Goal: Task Accomplishment & Management: Use online tool/utility

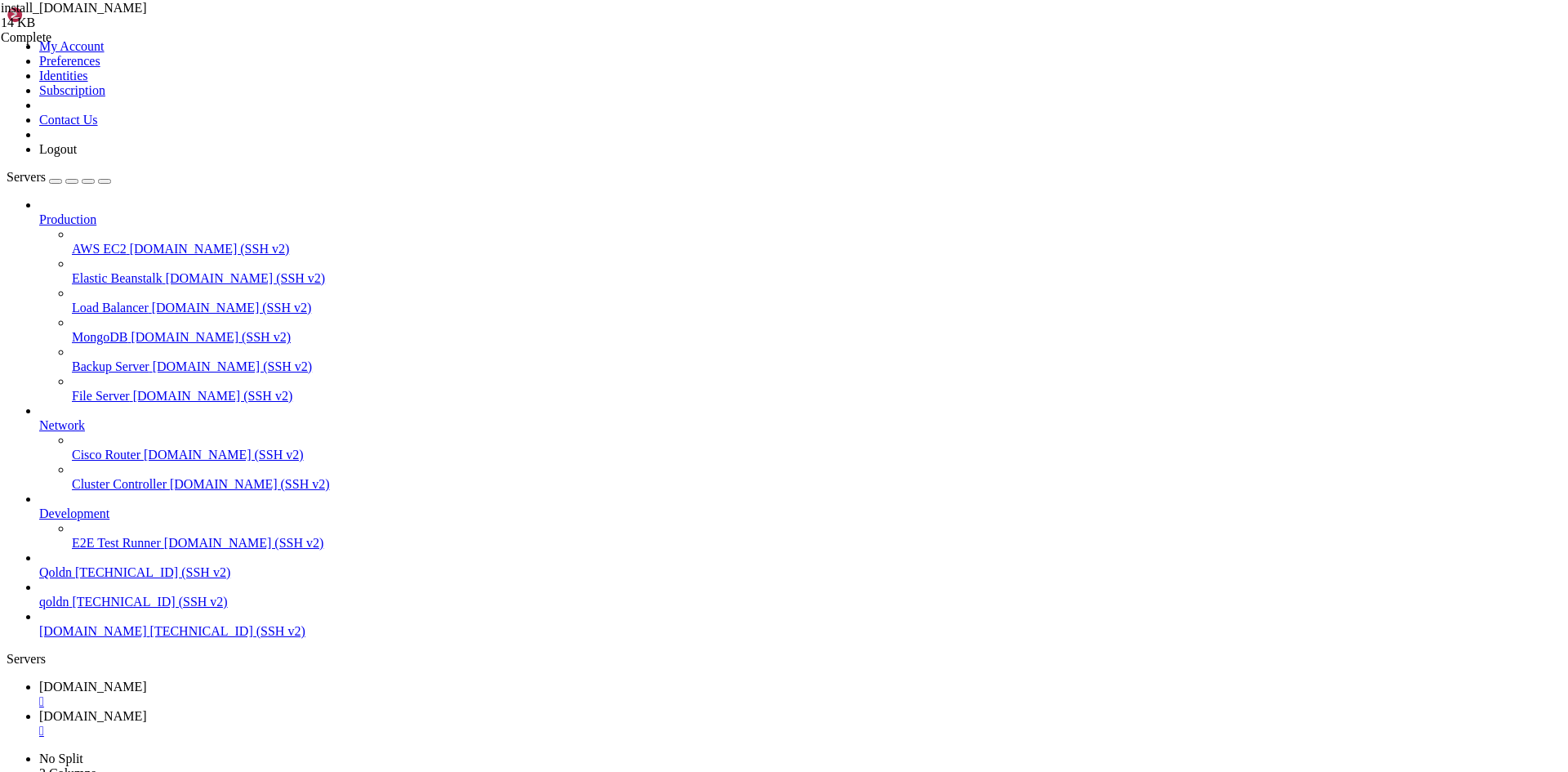
scroll to position [16, 2]
drag, startPoint x: 290, startPoint y: 1541, endPoint x: 492, endPoint y: 1616, distance: 215.5
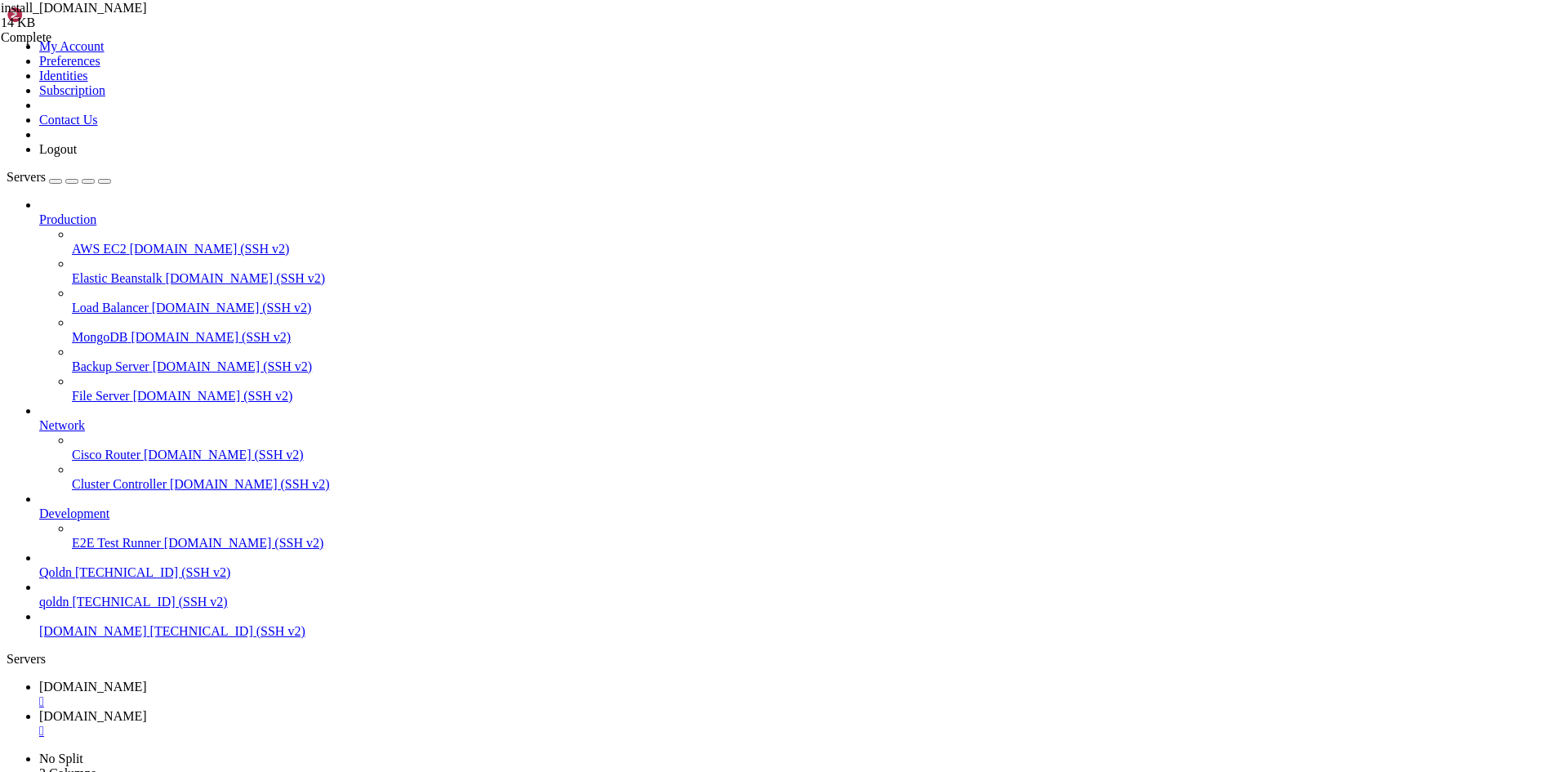
scroll to position [16, 3]
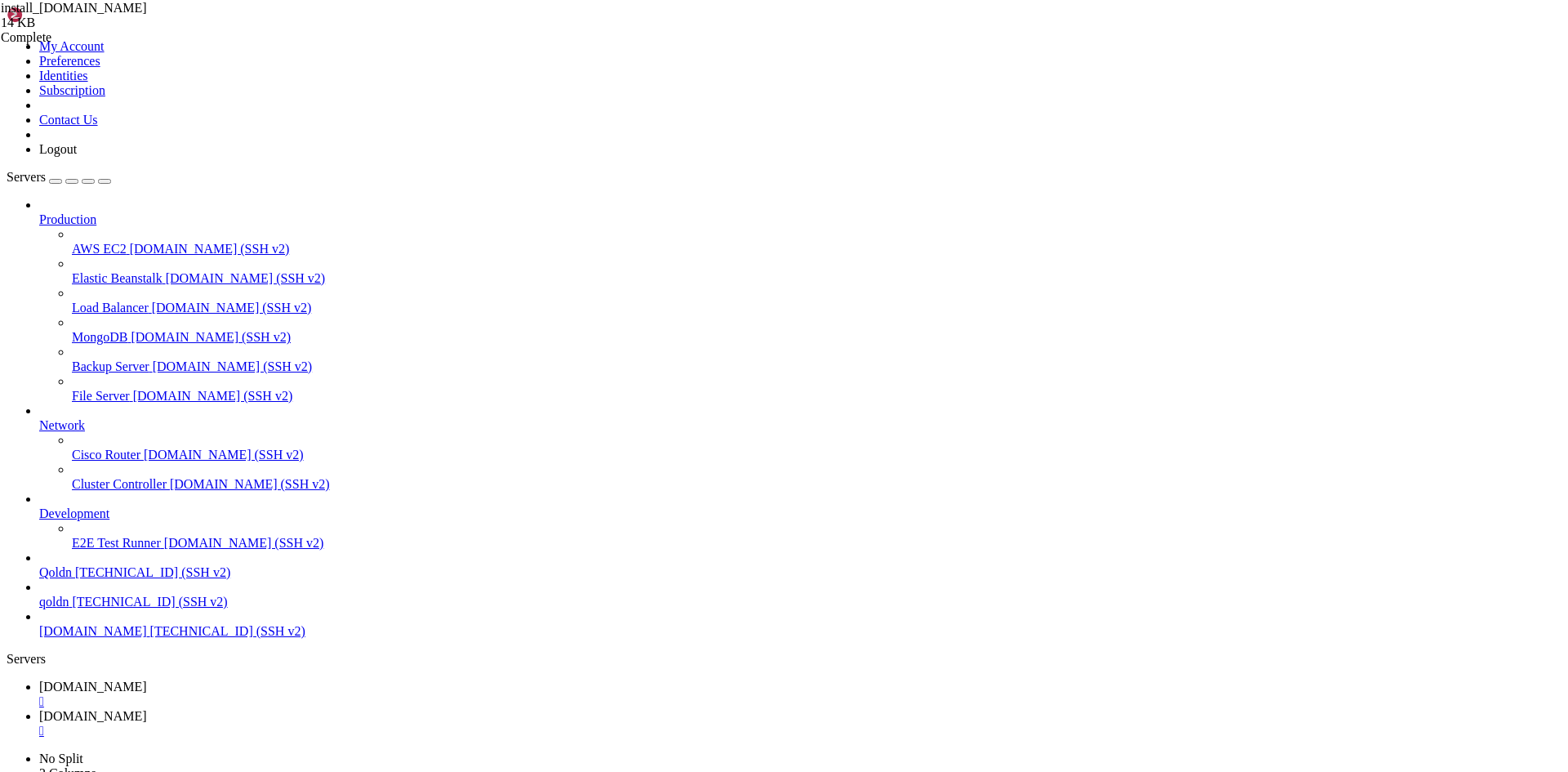
drag, startPoint x: 343, startPoint y: 1648, endPoint x: 314, endPoint y: 1647, distance: 29.0
drag, startPoint x: 16, startPoint y: 1636, endPoint x: 148, endPoint y: 1636, distance: 132.0
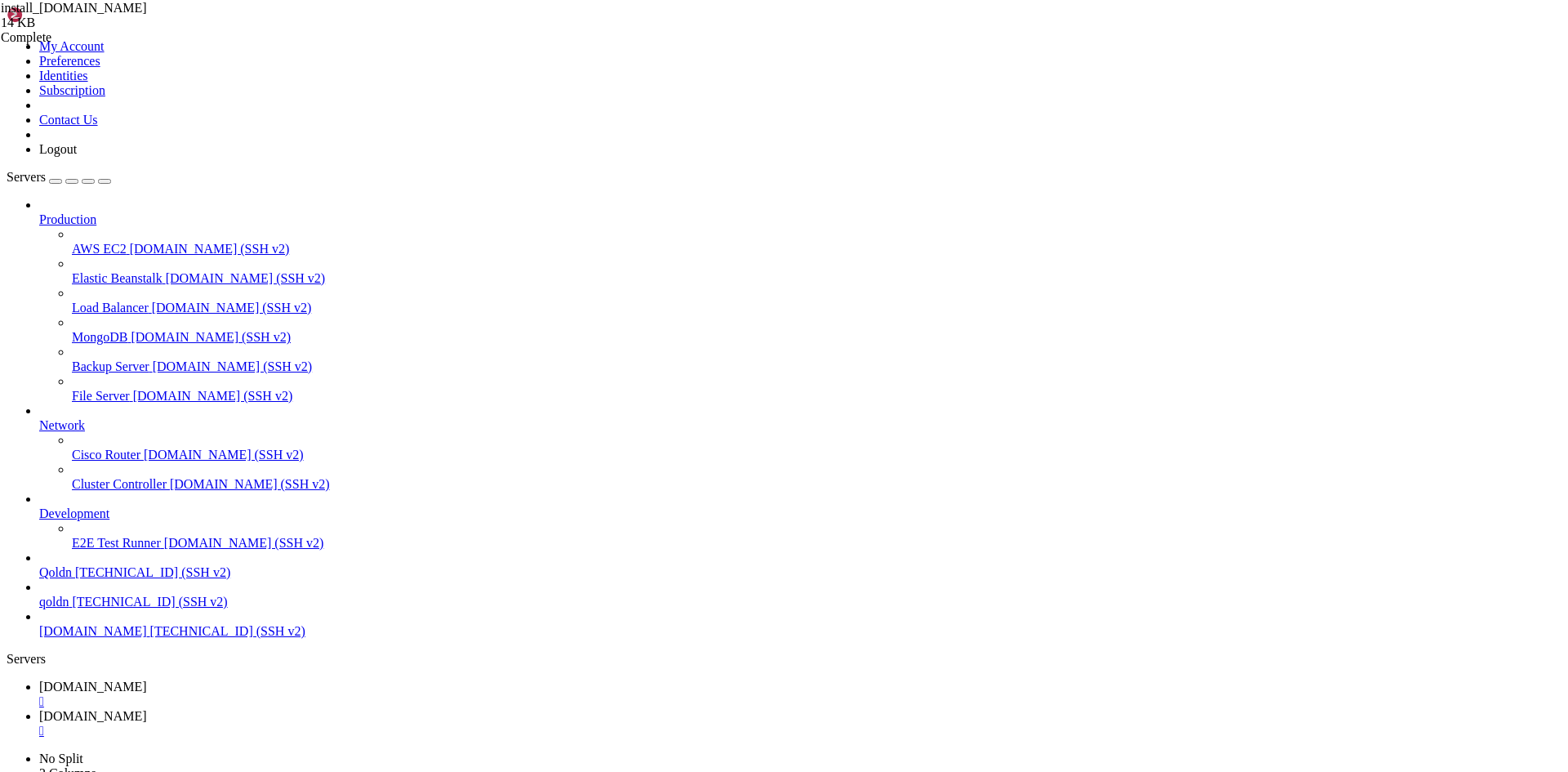
copy x-row "apt install dos2unix"
drag, startPoint x: 12, startPoint y: 1260, endPoint x: 63, endPoint y: 1279, distance: 54.4
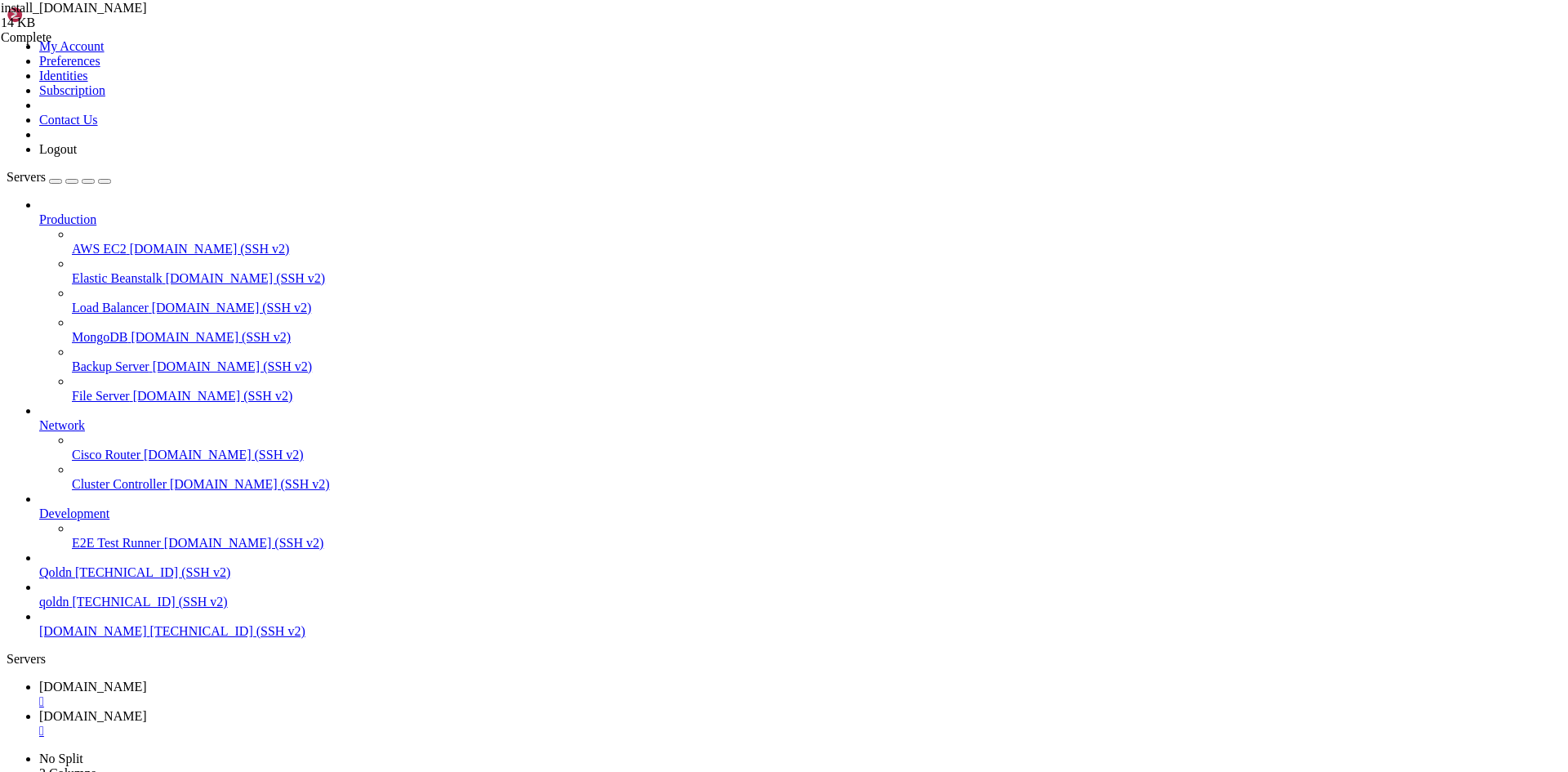
drag, startPoint x: 15, startPoint y: 1177, endPoint x: 490, endPoint y: 1645, distance: 666.8
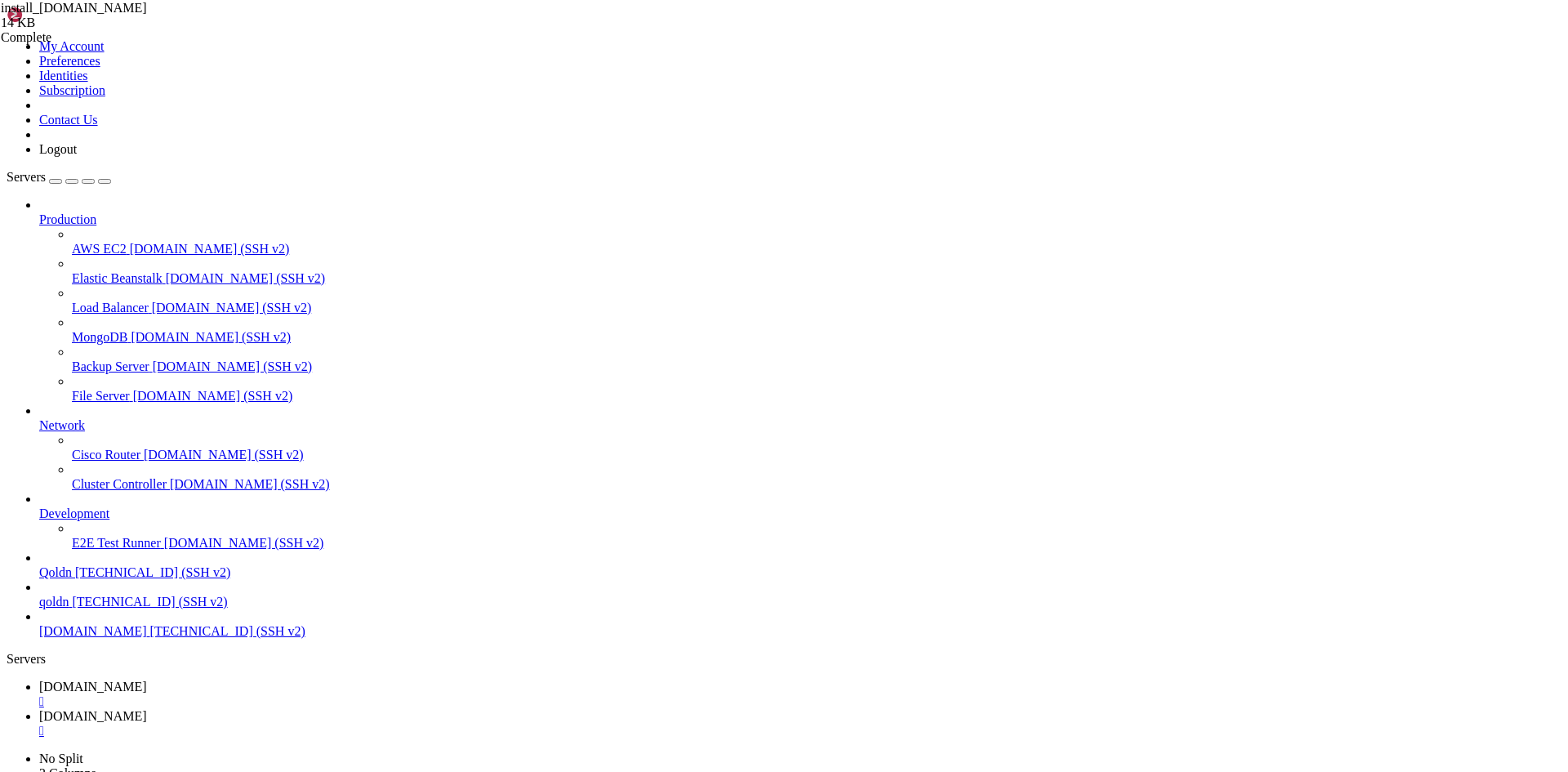
drag, startPoint x: 14, startPoint y: 1219, endPoint x: 434, endPoint y: 1633, distance: 589.7
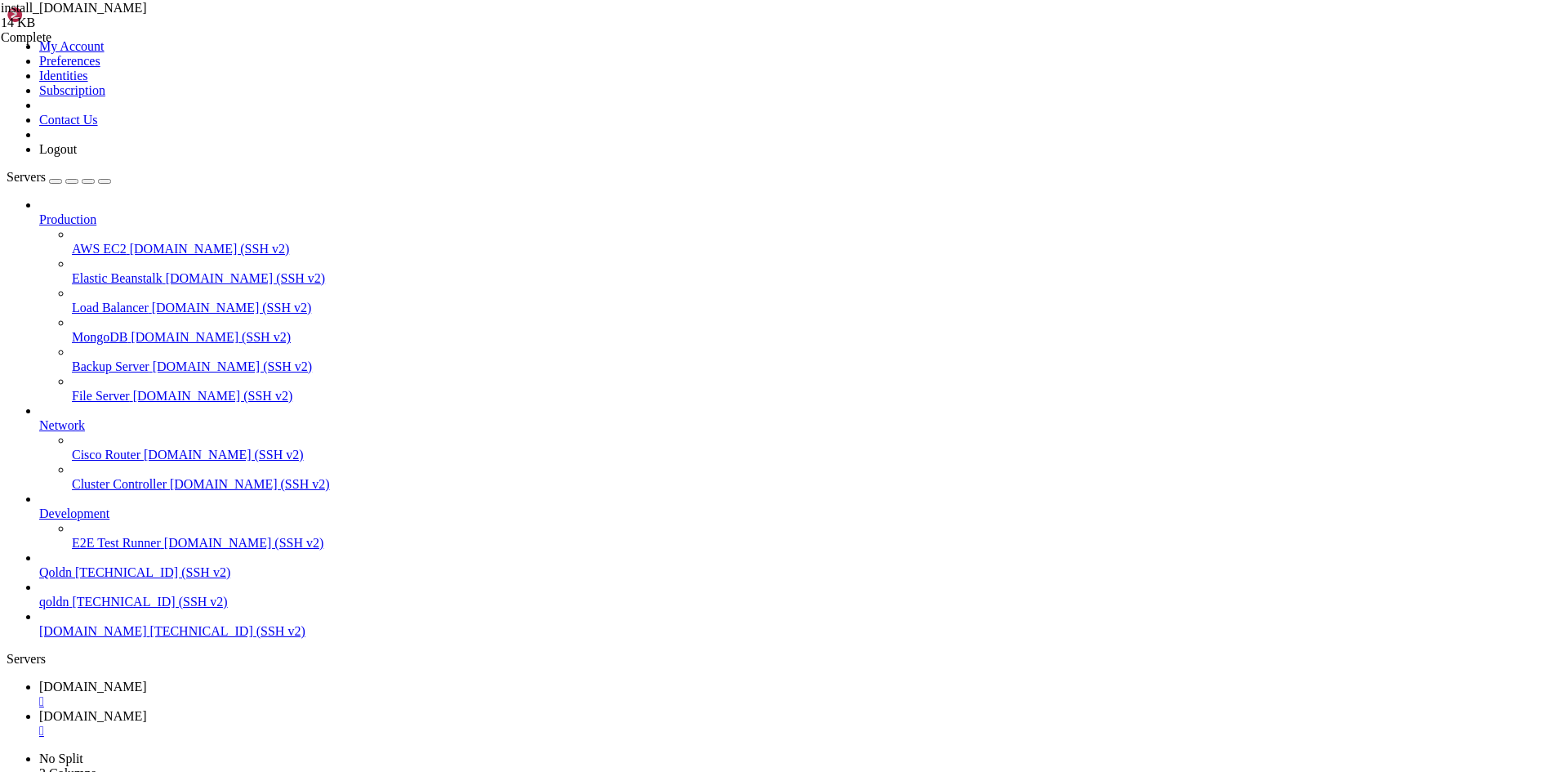
drag, startPoint x: 14, startPoint y: 1288, endPoint x: 365, endPoint y: 1625, distance: 486.6
drag, startPoint x: 188, startPoint y: 1616, endPoint x: 13, endPoint y: 1260, distance: 396.7
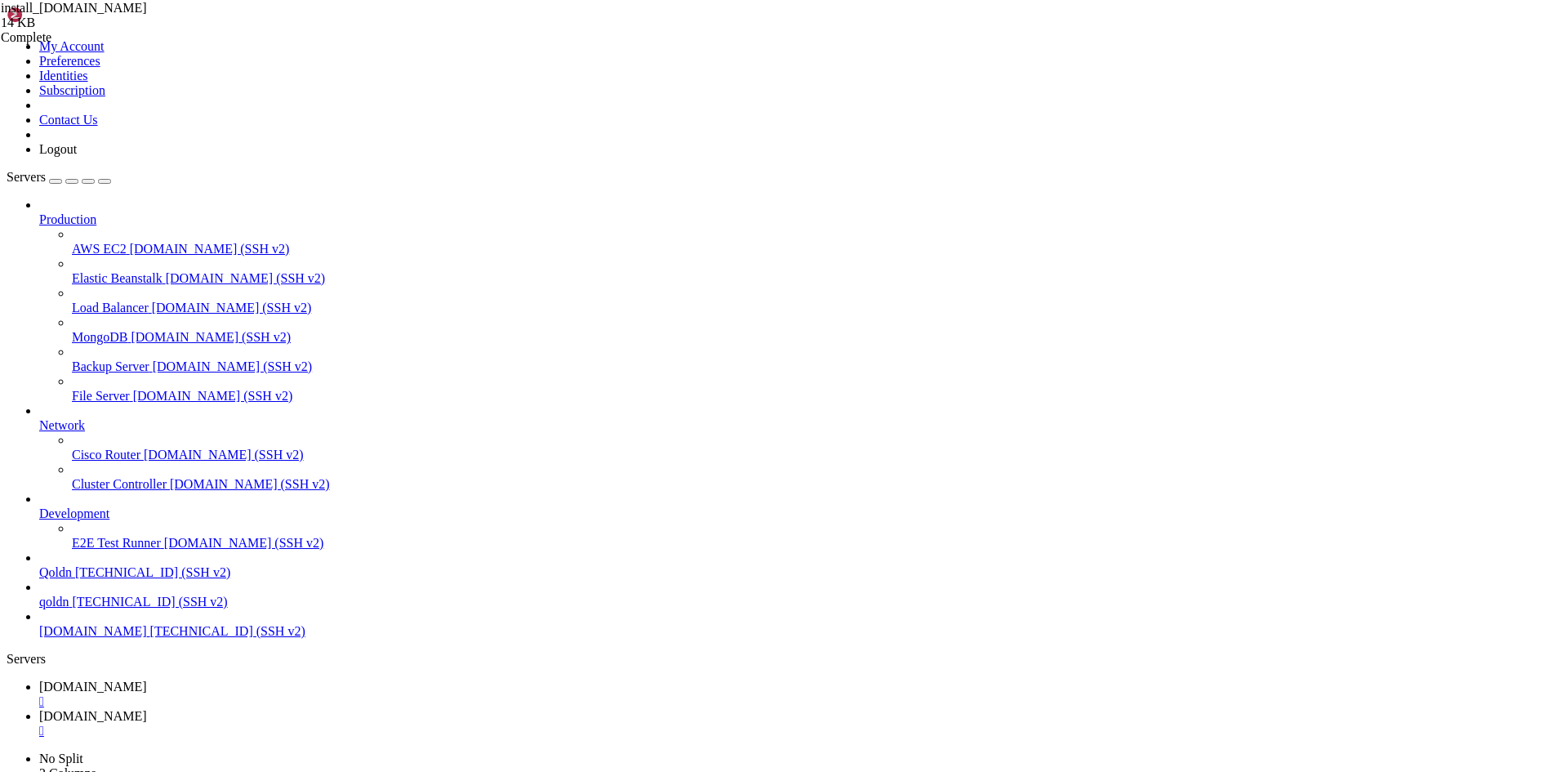
click at [147, 709] on span "[DOMAIN_NAME]" at bounding box center [92, 716] width 108 height 14
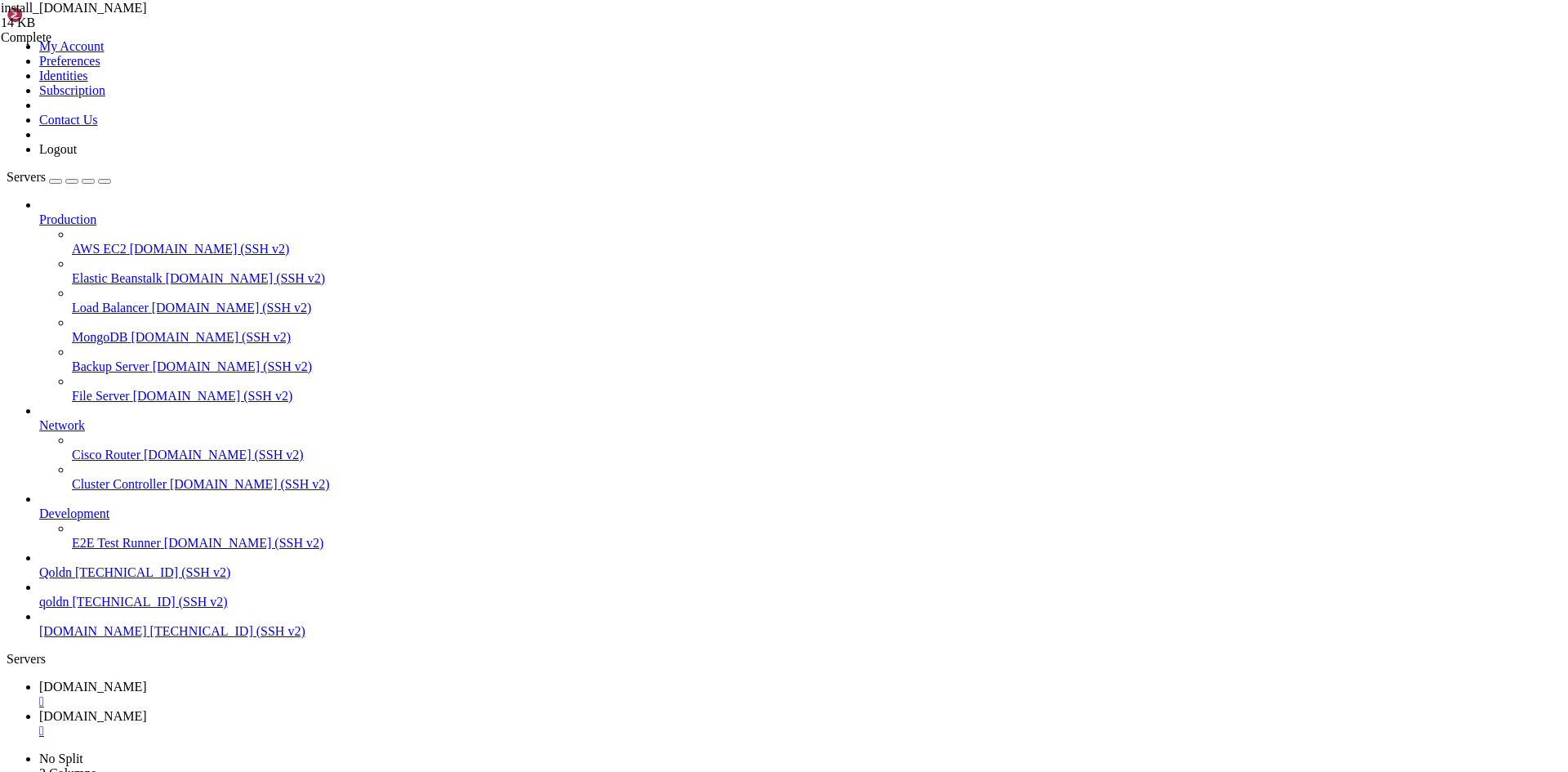
scroll to position [309, 0]
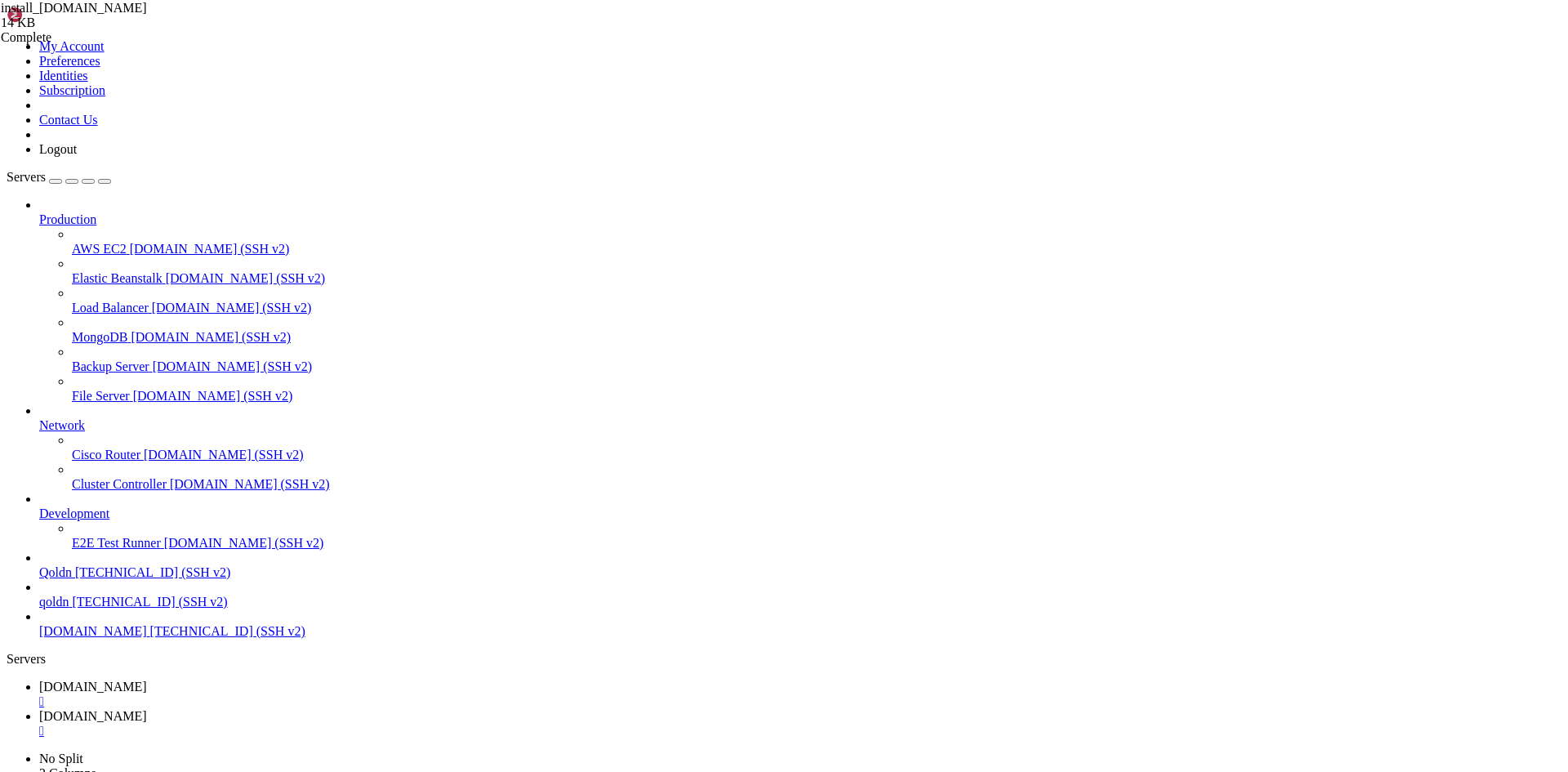
type input "/var/www/html"
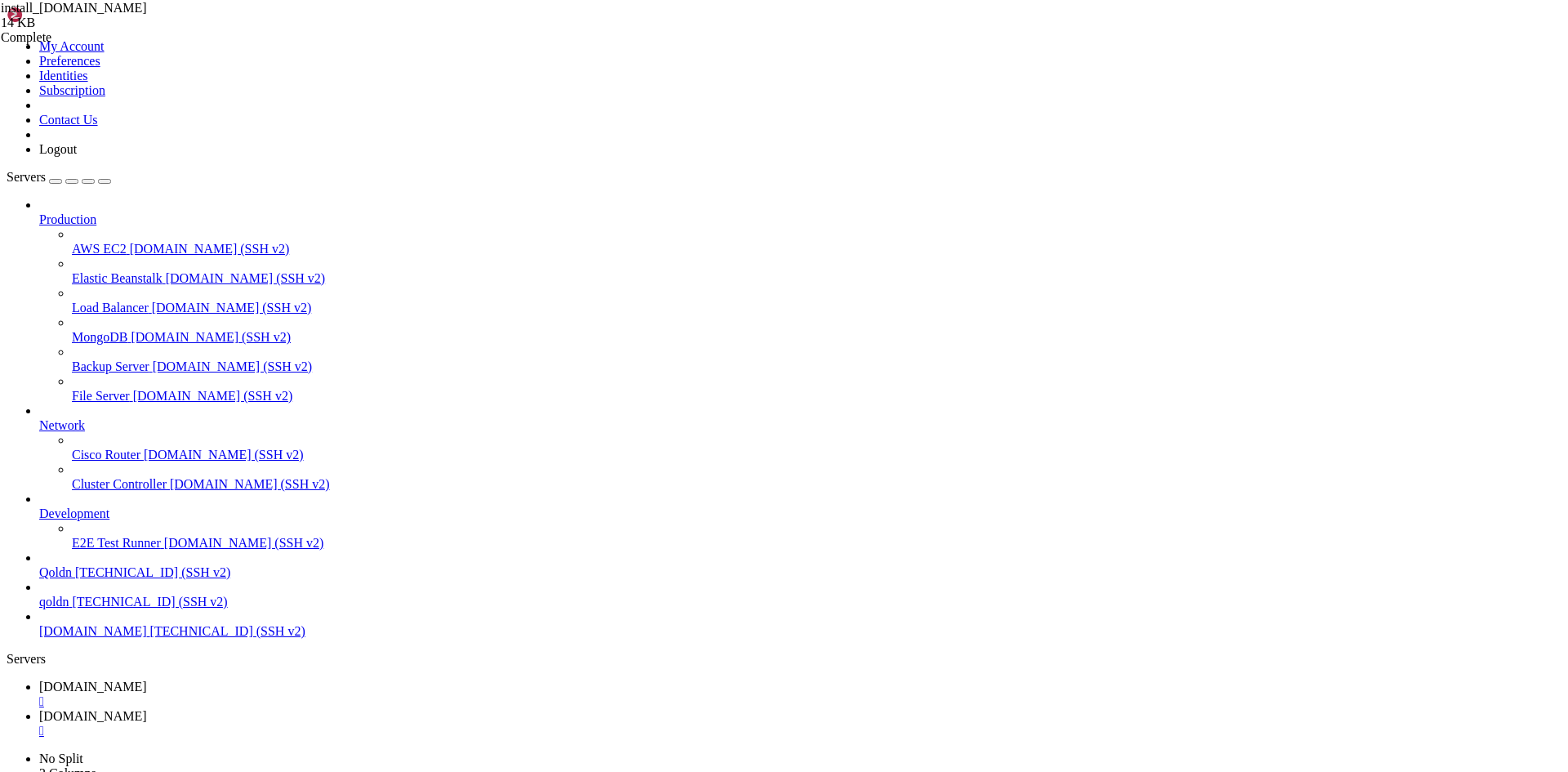
click at [147, 679] on span "[DOMAIN_NAME]" at bounding box center [92, 686] width 108 height 14
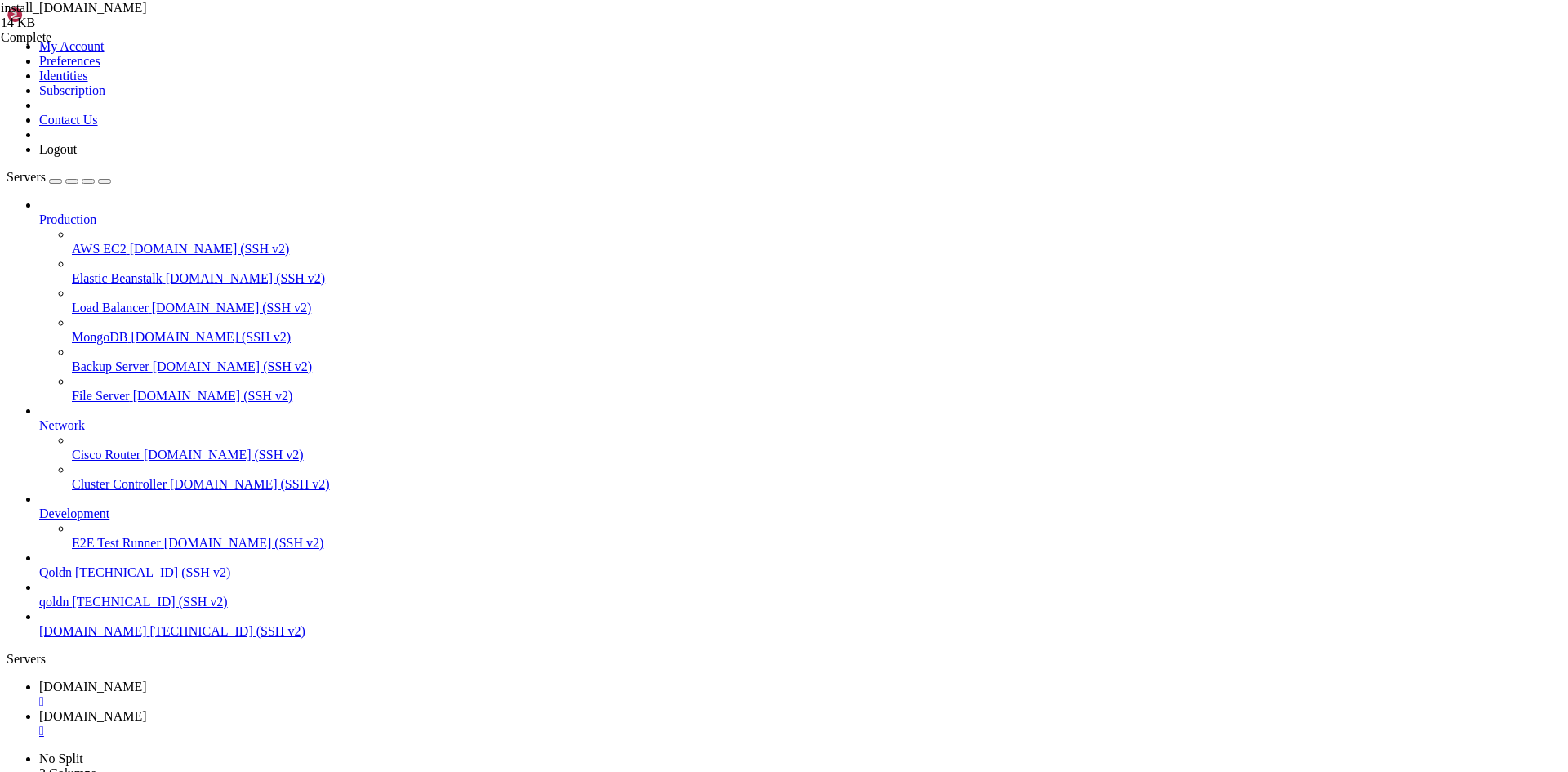
scroll to position [16, 2]
drag, startPoint x: 10, startPoint y: 1265, endPoint x: 186, endPoint y: 1439, distance: 247.5
drag, startPoint x: 15, startPoint y: 1262, endPoint x: 295, endPoint y: 1631, distance: 463.2
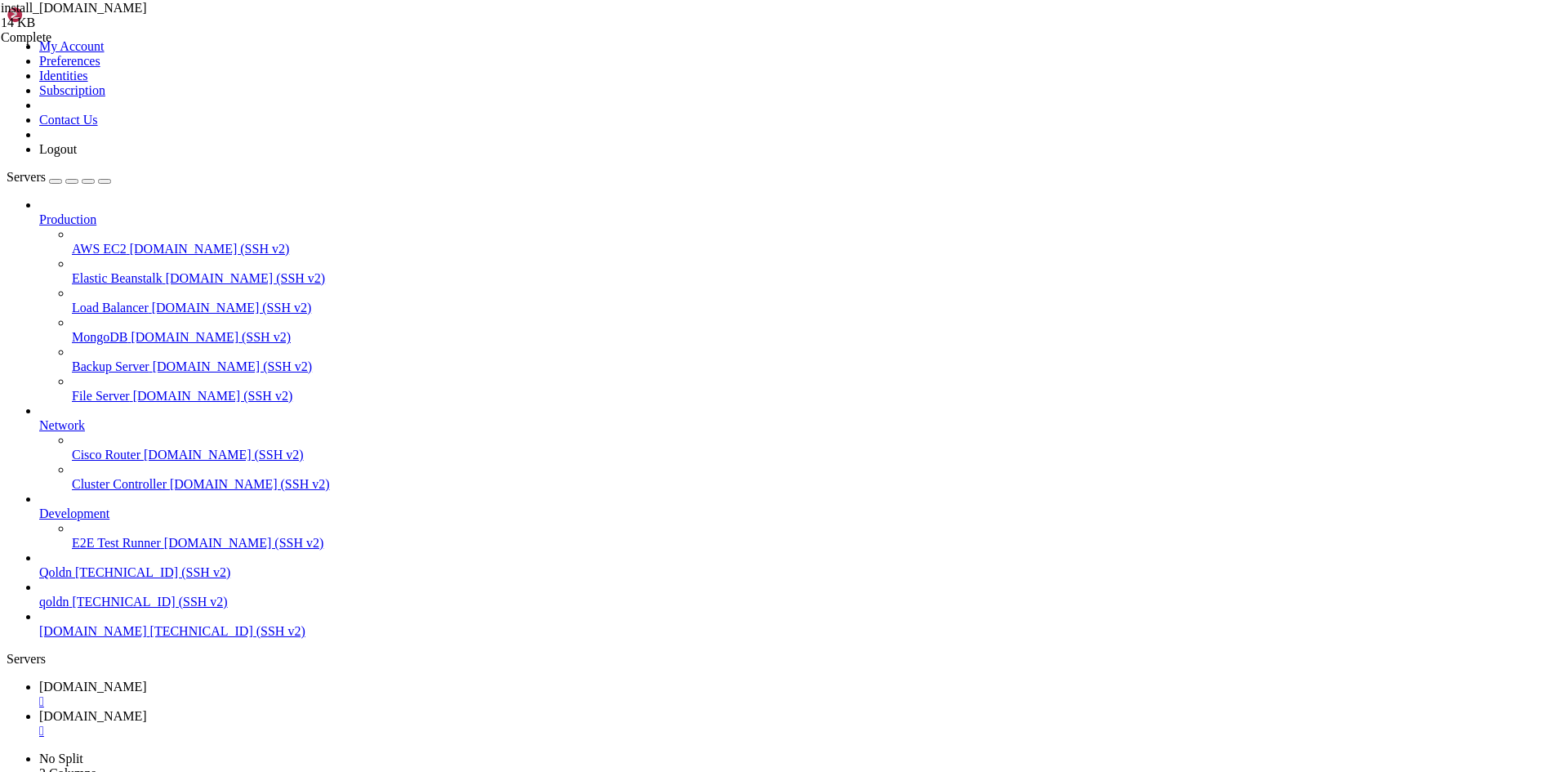
click at [297, 694] on div "" at bounding box center [800, 700] width 1522 height 15
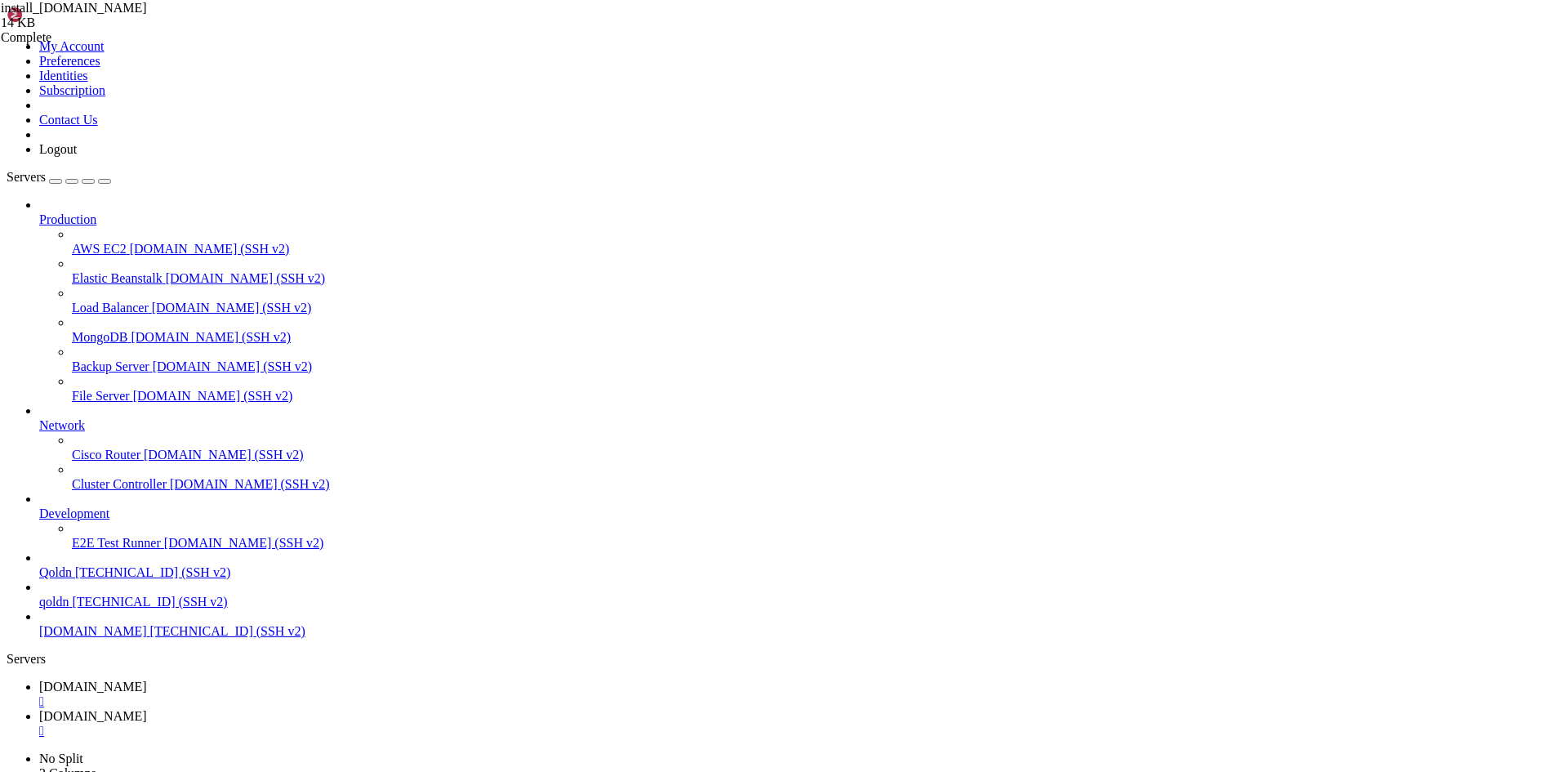
drag, startPoint x: 278, startPoint y: 2388, endPoint x: 352, endPoint y: 2400, distance: 75.0
drag, startPoint x: 273, startPoint y: 2386, endPoint x: 296, endPoint y: 2398, distance: 25.9
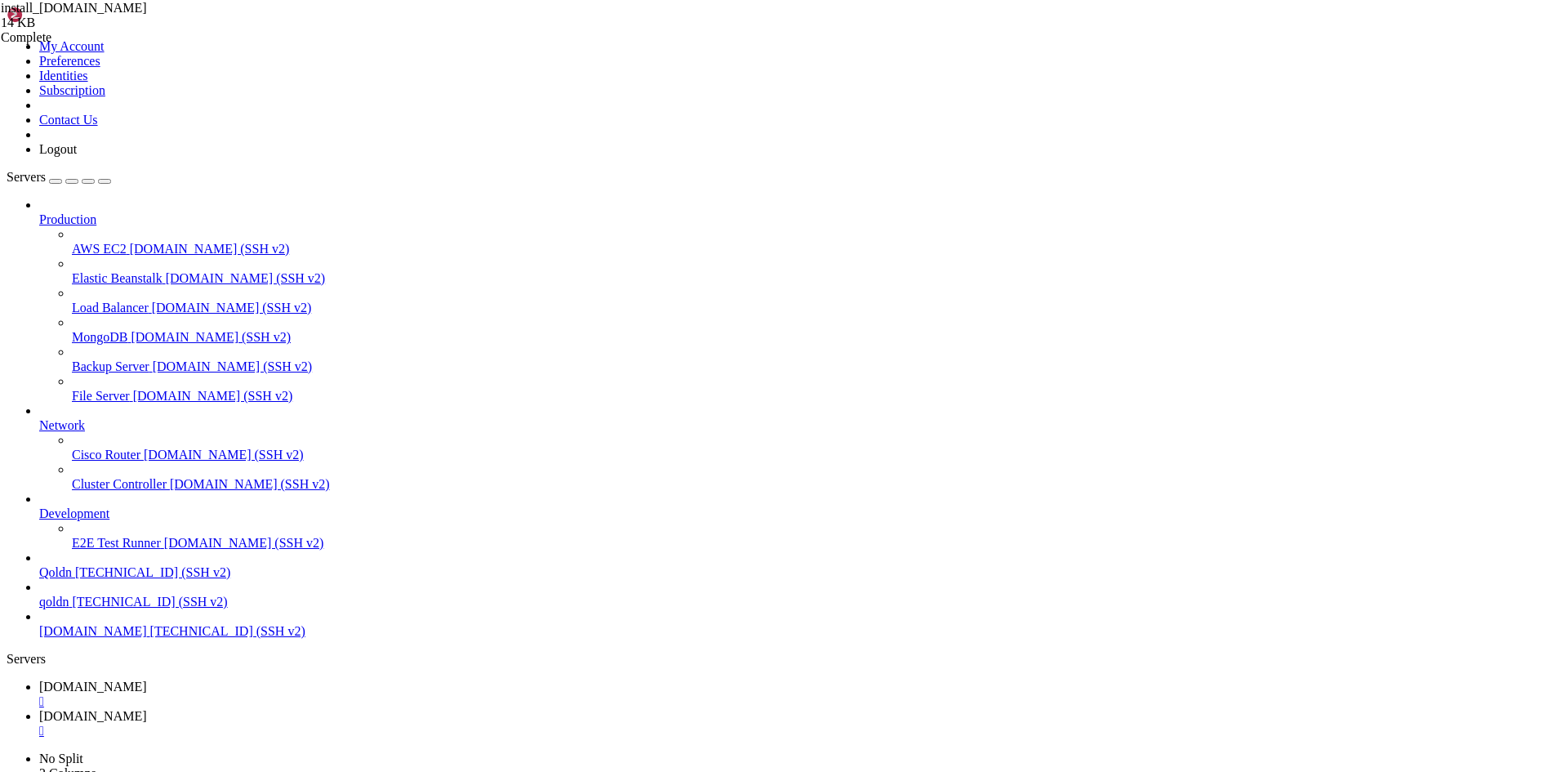
scroll to position [2082, 0]
drag, startPoint x: 14, startPoint y: 2373, endPoint x: 250, endPoint y: 2382, distance: 236.2
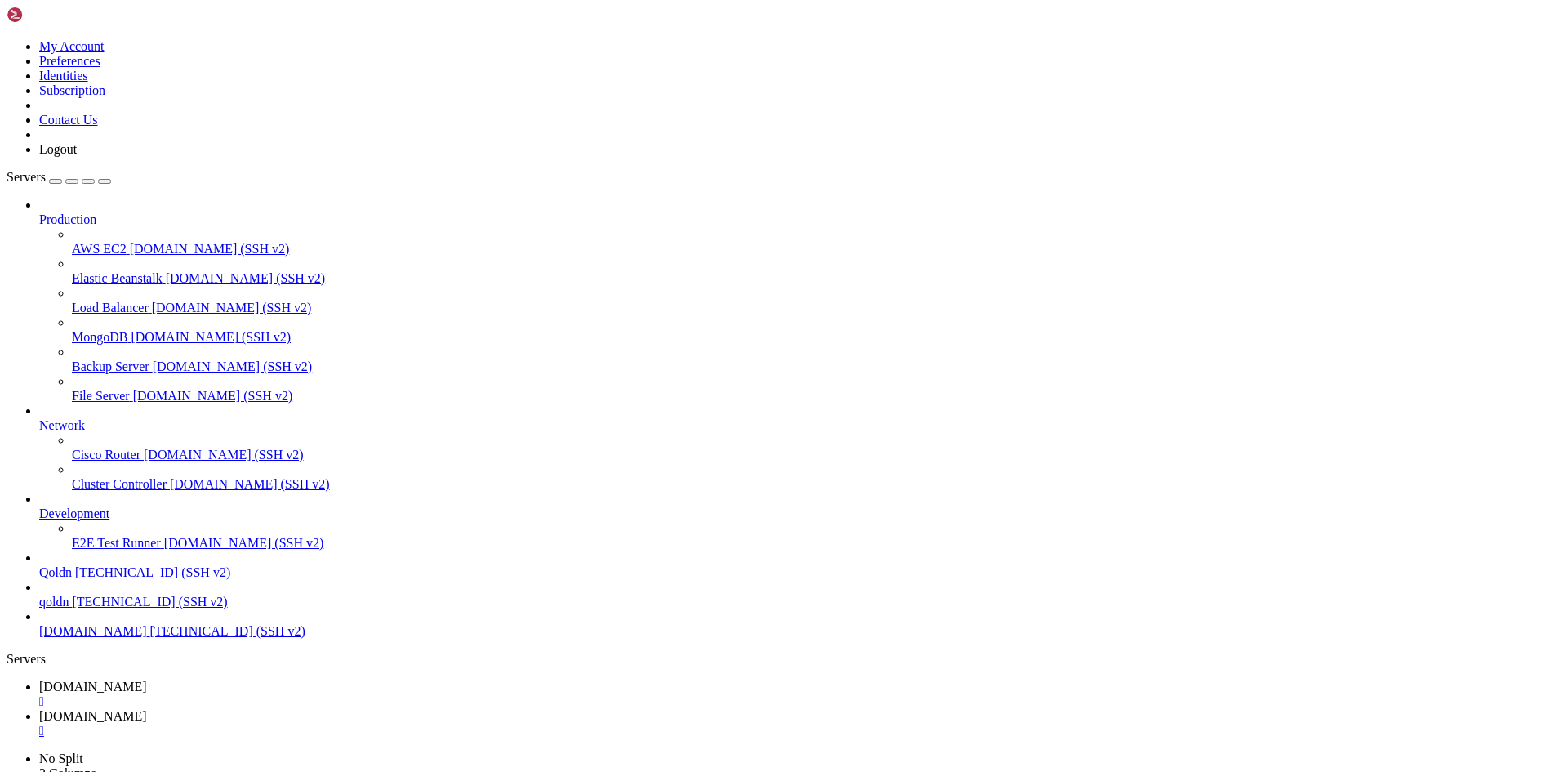
type input "/root"
click at [147, 679] on span "[DOMAIN_NAME]" at bounding box center [92, 686] width 108 height 14
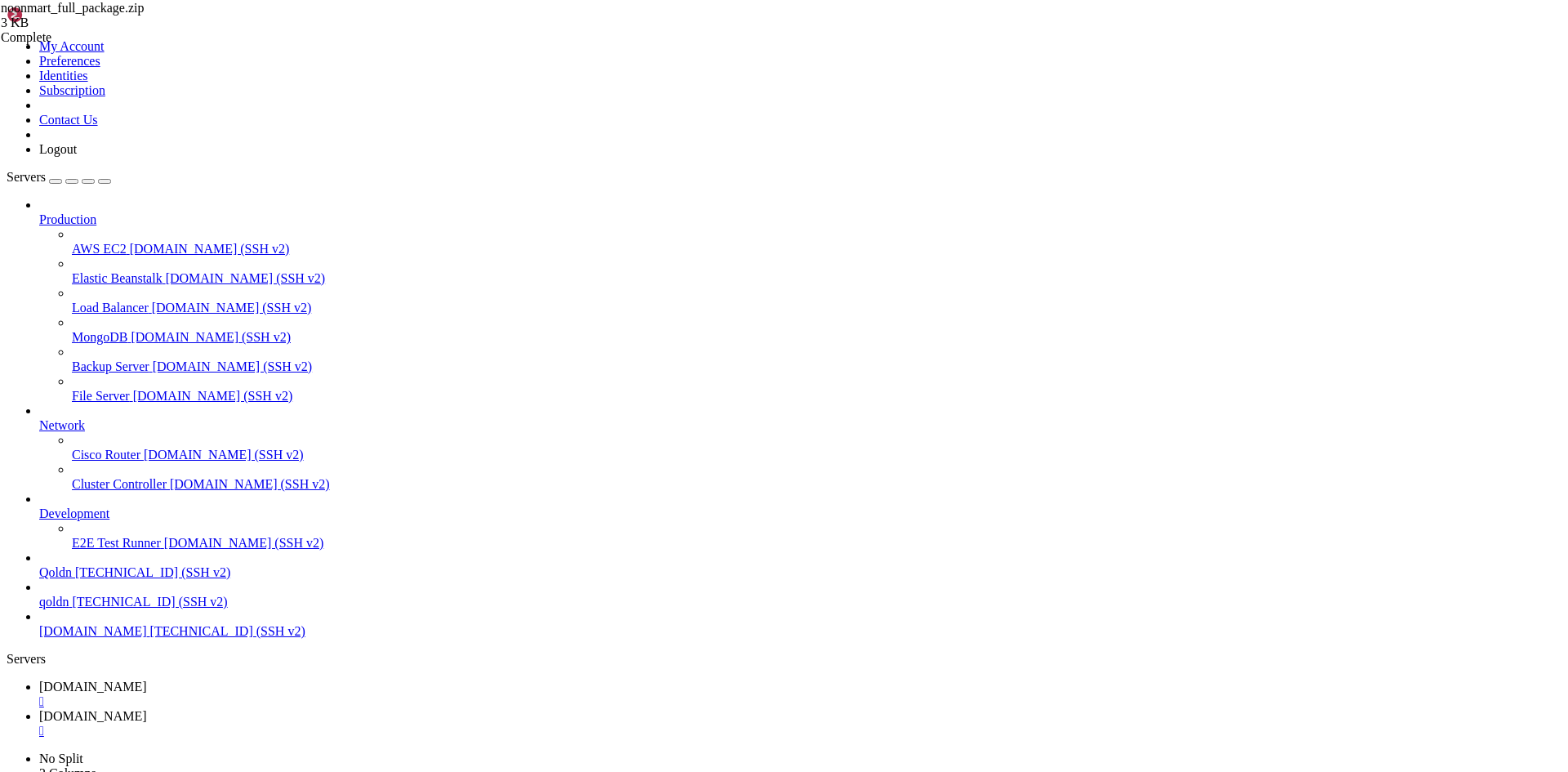
drag, startPoint x: 492, startPoint y: 1580, endPoint x: 274, endPoint y: 1501, distance: 231.9
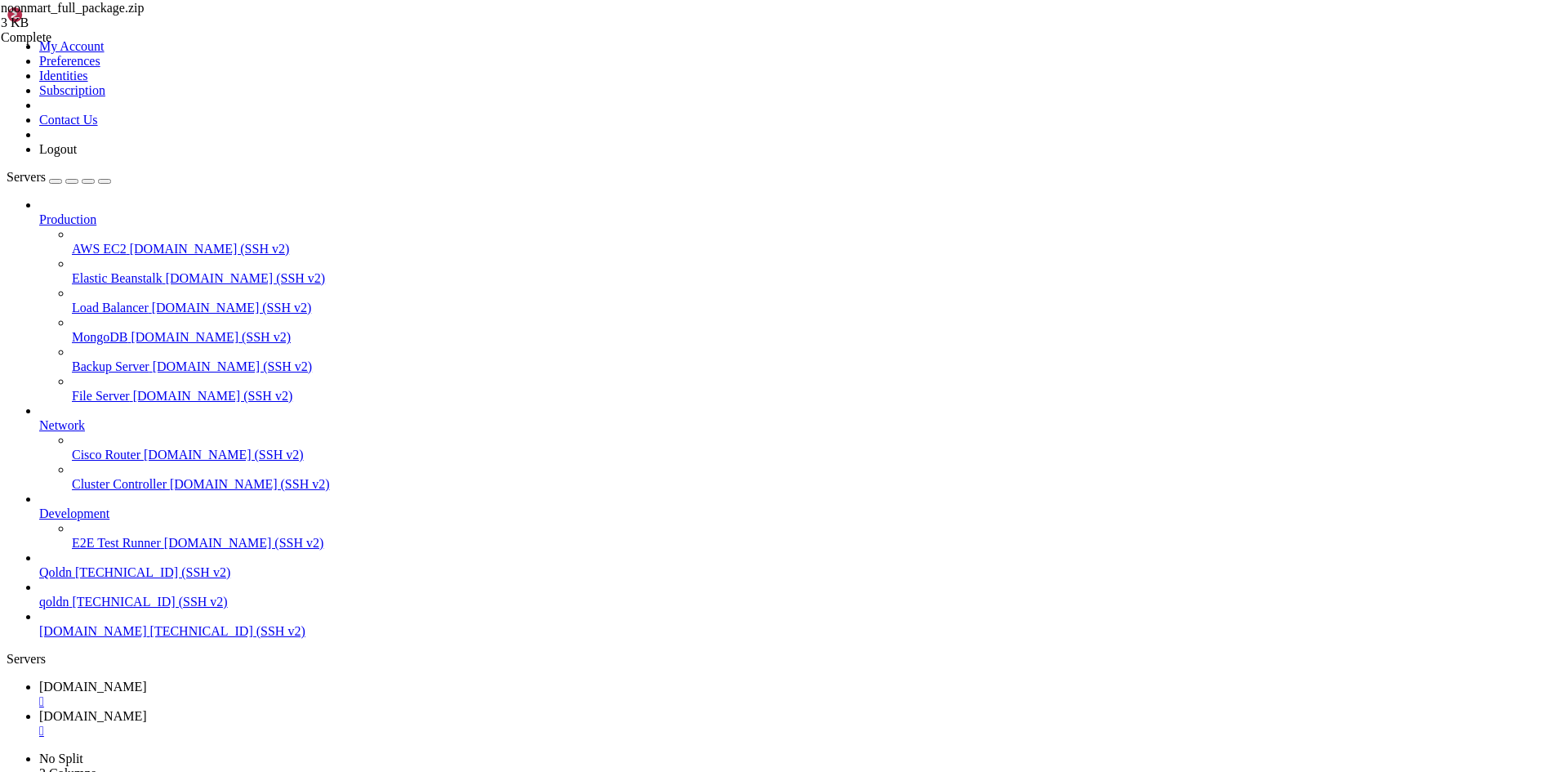
drag, startPoint x: 13, startPoint y: 1232, endPoint x: 284, endPoint y: 1637, distance: 487.3
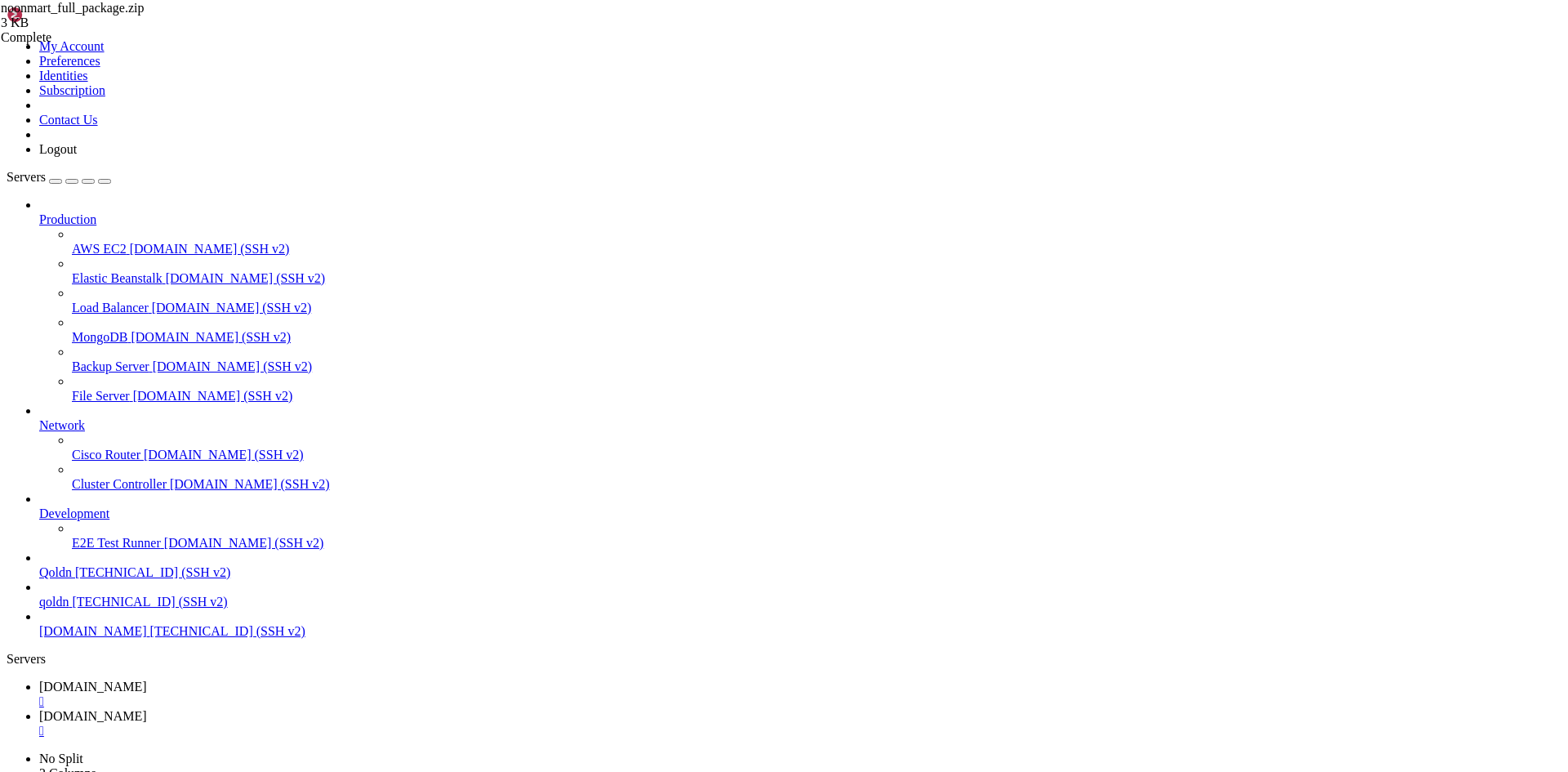
drag, startPoint x: 16, startPoint y: 1358, endPoint x: 500, endPoint y: 1641, distance: 560.7
